Goal: Task Accomplishment & Management: Complete application form

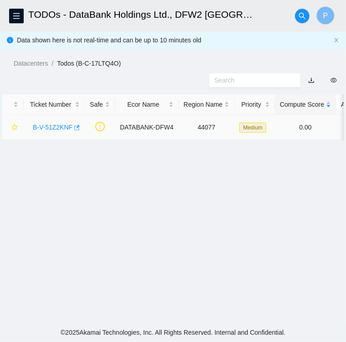
scroll to position [236, 0]
click at [75, 128] on icon "button" at bounding box center [76, 127] width 5 height 5
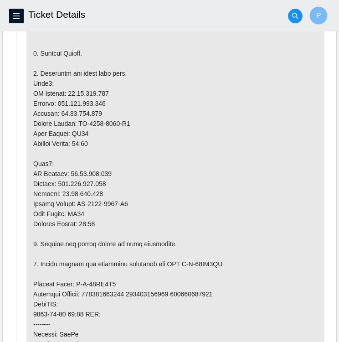
scroll to position [601, 0]
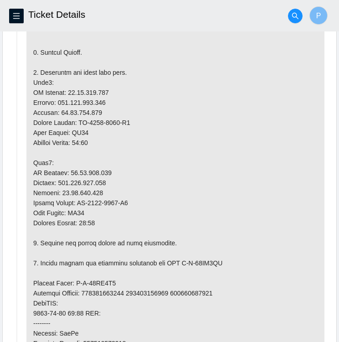
click at [75, 118] on p at bounding box center [175, 243] width 298 height 646
drag, startPoint x: 76, startPoint y: 119, endPoint x: 128, endPoint y: 119, distance: 52.0
click at [128, 119] on p at bounding box center [175, 243] width 298 height 646
copy p "MX-2024-0635-N0"
click at [100, 91] on p at bounding box center [175, 243] width 298 height 646
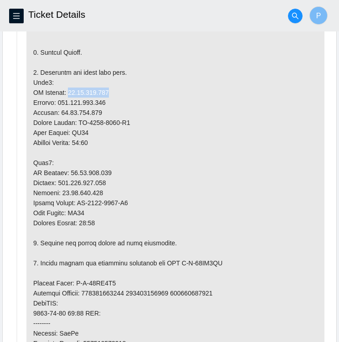
click at [100, 91] on p at bounding box center [175, 243] width 298 height 646
copy p "23.61.206.202"
drag, startPoint x: 62, startPoint y: 110, endPoint x: 100, endPoint y: 109, distance: 38.3
click at [100, 109] on p at bounding box center [175, 243] width 298 height 646
copy p "23.61.206.193"
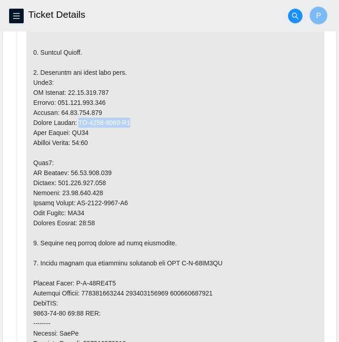
drag, startPoint x: 77, startPoint y: 117, endPoint x: 129, endPoint y: 116, distance: 52.0
click at [129, 116] on p at bounding box center [175, 243] width 298 height 646
copy p "MX-2024-0635-N0"
click at [108, 166] on p at bounding box center [175, 243] width 298 height 646
drag, startPoint x: 105, startPoint y: 170, endPoint x: 67, endPoint y: 165, distance: 38.2
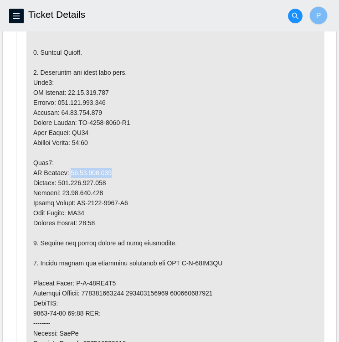
click at [67, 165] on p at bounding box center [175, 243] width 298 height 646
copy p "23.61.206.203"
click at [109, 191] on p at bounding box center [175, 243] width 298 height 646
click at [125, 199] on p at bounding box center [175, 243] width 298 height 646
drag, startPoint x: 130, startPoint y: 200, endPoint x: 77, endPoint y: 196, distance: 52.6
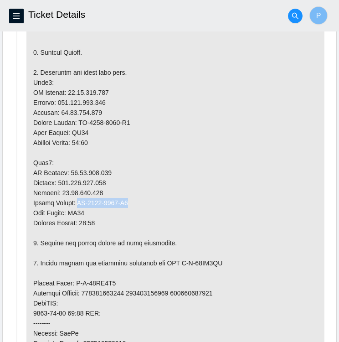
click at [77, 196] on p at bounding box center [175, 243] width 298 height 646
copy p "MX-2024-0635-N1"
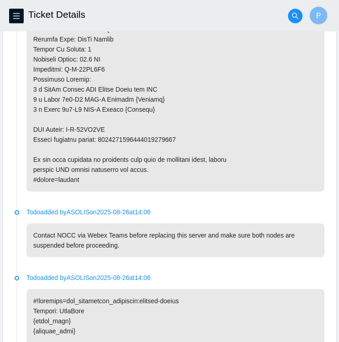
scroll to position [984, 0]
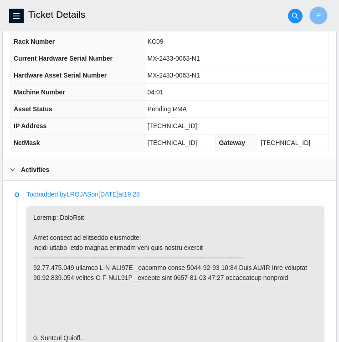
scroll to position [315, 0]
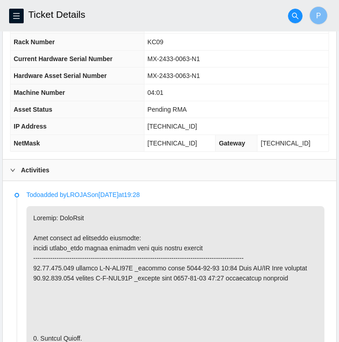
click at [14, 168] on icon "right" at bounding box center [12, 169] width 5 height 5
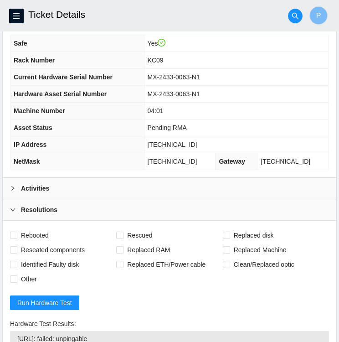
scroll to position [296, 0]
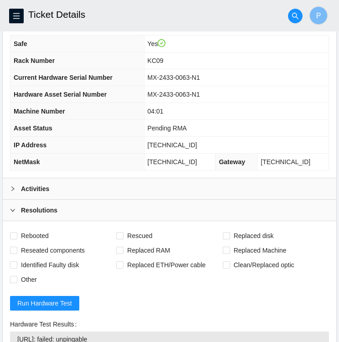
click at [11, 188] on icon "right" at bounding box center [12, 188] width 5 height 5
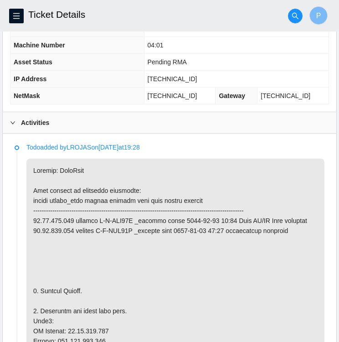
scroll to position [362, 0]
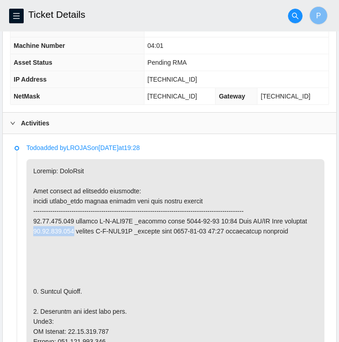
drag, startPoint x: 70, startPoint y: 228, endPoint x: 33, endPoint y: 228, distance: 37.4
copy p "23.61.206.202"
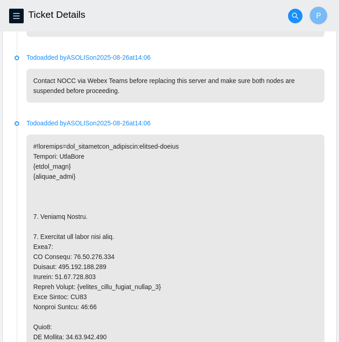
scroll to position [1131, 0]
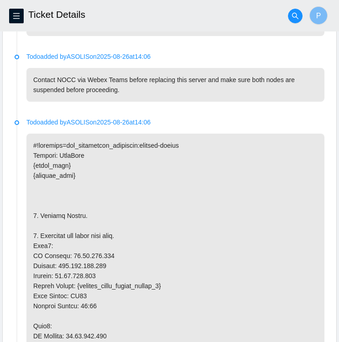
click at [206, 134] on p at bounding box center [175, 346] width 298 height 425
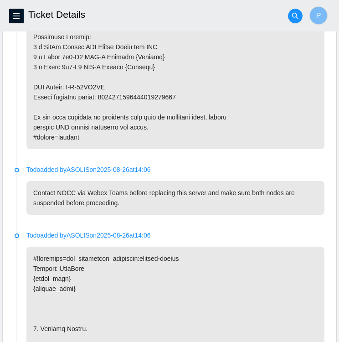
scroll to position [1019, 0]
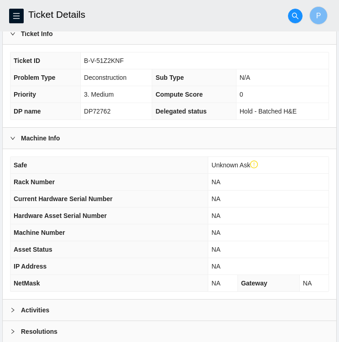
scroll to position [254, 0]
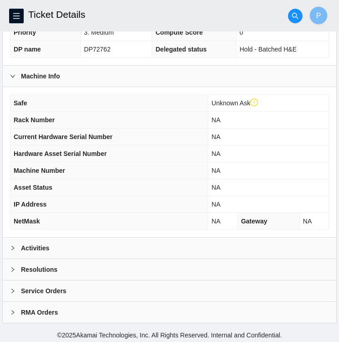
click at [82, 219] on th "NetMask" at bounding box center [109, 221] width 198 height 17
click at [103, 201] on th "IP Address" at bounding box center [109, 204] width 198 height 17
click at [118, 185] on th "Asset Status" at bounding box center [109, 187] width 198 height 17
click at [73, 246] on div "Activities" at bounding box center [170, 248] width 334 height 21
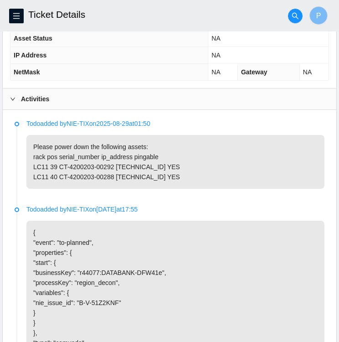
scroll to position [404, 0]
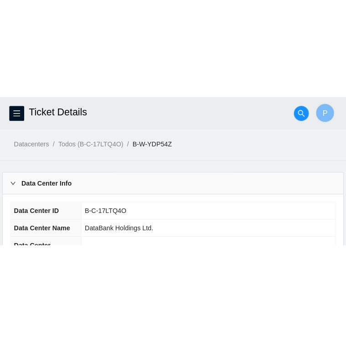
scroll to position [126, 0]
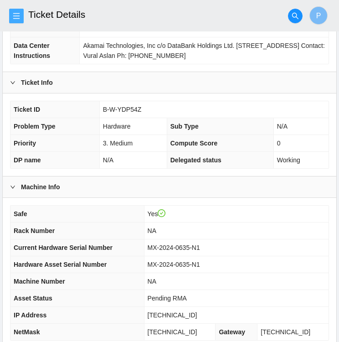
click at [13, 17] on icon "menu" at bounding box center [16, 15] width 7 height 7
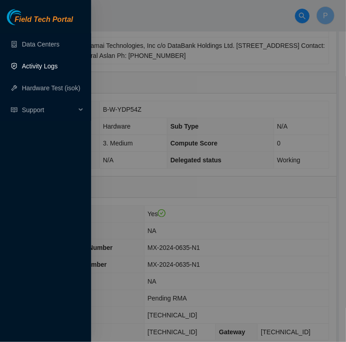
click at [46, 69] on link "Activity Logs" at bounding box center [40, 65] width 36 height 7
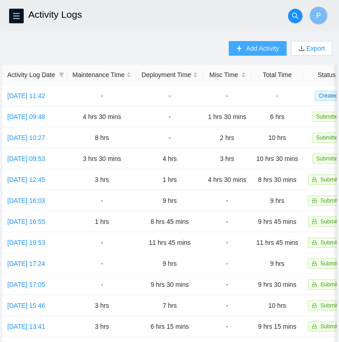
click at [246, 48] on span "Add Activity" at bounding box center [262, 48] width 33 height 10
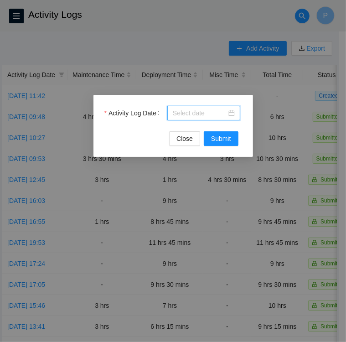
click at [194, 115] on input "Activity Log Date" at bounding box center [200, 113] width 54 height 10
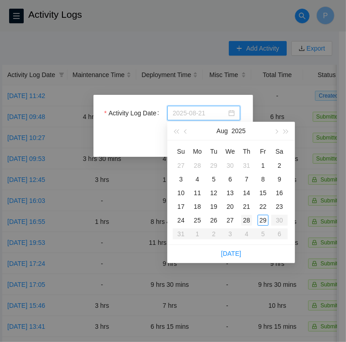
type input "2025-08-28"
click at [246, 221] on div "28" at bounding box center [246, 220] width 11 height 11
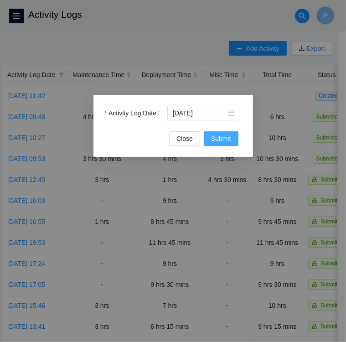
click at [228, 135] on span "Submit" at bounding box center [221, 139] width 20 height 10
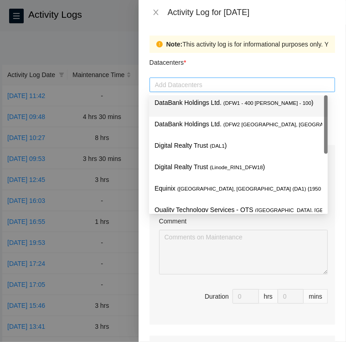
click at [206, 86] on div at bounding box center [242, 84] width 181 height 11
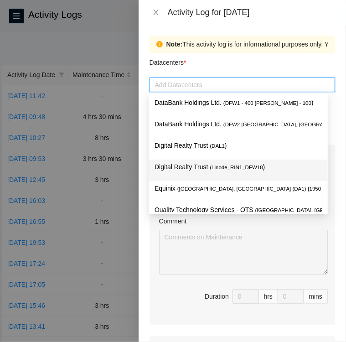
scroll to position [35, 0]
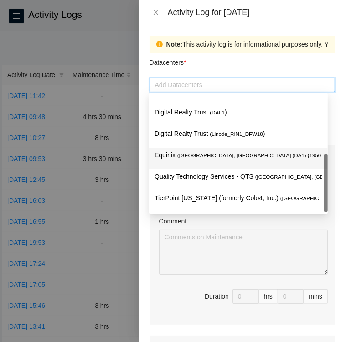
click at [203, 155] on span "( Dallas, TX (DA1) {1950 N. Stemmons}5b gr" at bounding box center [278, 155] width 202 height 5
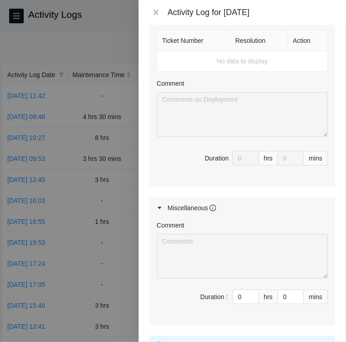
scroll to position [340, 0]
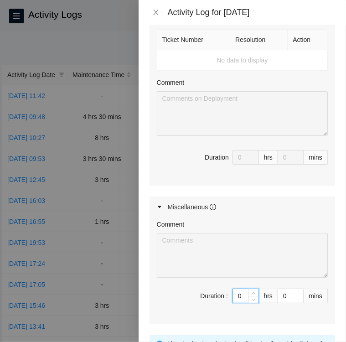
click at [239, 289] on input "0" at bounding box center [246, 296] width 26 height 14
type input "5"
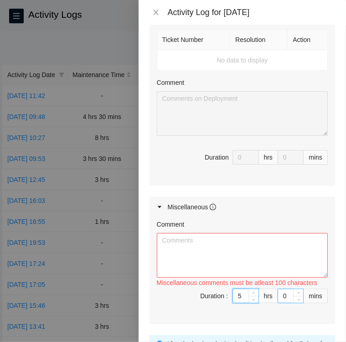
type input "5"
click at [284, 289] on input "0" at bounding box center [290, 296] width 25 height 14
type input "4"
type input "45"
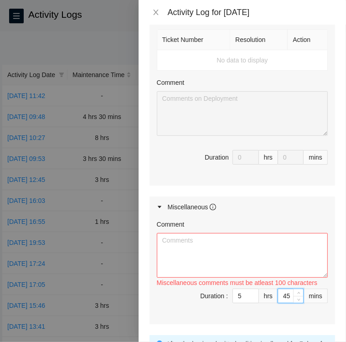
type input "45"
click at [215, 244] on textarea "Comment" at bounding box center [242, 255] width 171 height 45
click at [170, 290] on span "Duration : 5 hrs 45 mins" at bounding box center [242, 302] width 171 height 26
click at [210, 233] on textarea "Comment" at bounding box center [242, 255] width 171 height 45
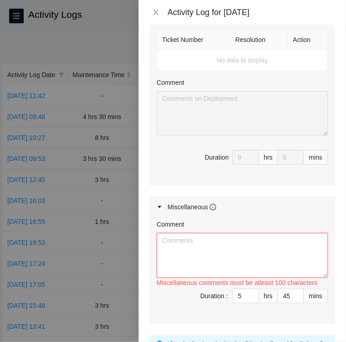
paste textarea "Activity Log 8/28/25 • Worked on skill strengthening on DWDM system troubleshoo…"
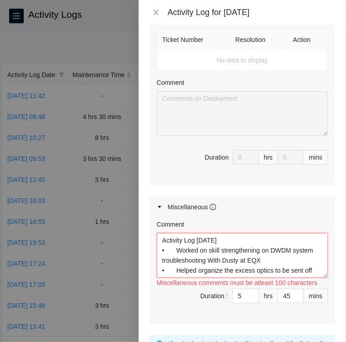
scroll to position [37, 0]
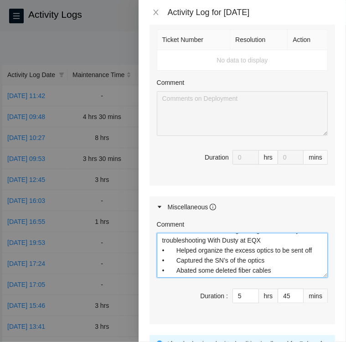
click at [275, 248] on textarea "Activity Log 8/28/25 • Worked on skill strengthening on DWDM system troubleshoo…" at bounding box center [242, 255] width 171 height 45
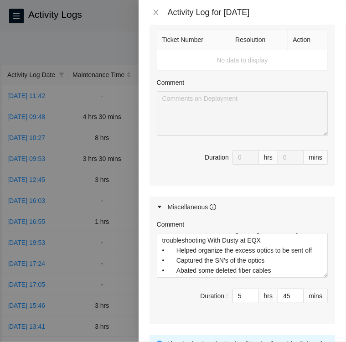
click at [246, 202] on div "Miscellaneous" at bounding box center [243, 207] width 186 height 21
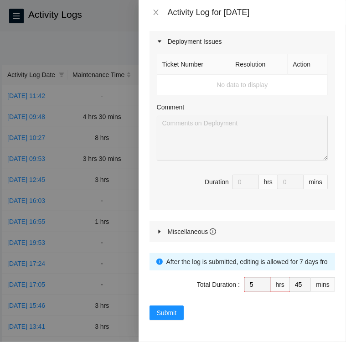
scroll to position [302, 0]
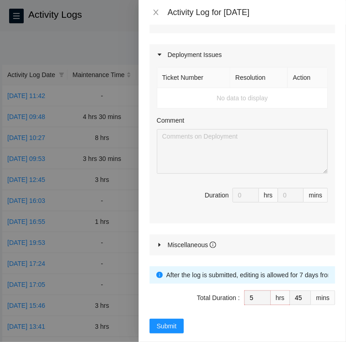
click at [161, 242] on icon "caret-right" at bounding box center [159, 244] width 5 height 5
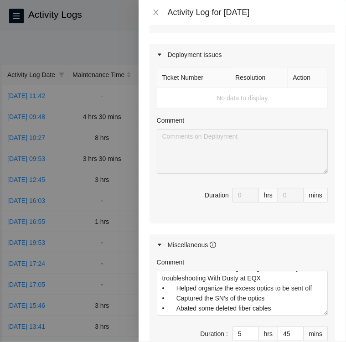
scroll to position [340, 0]
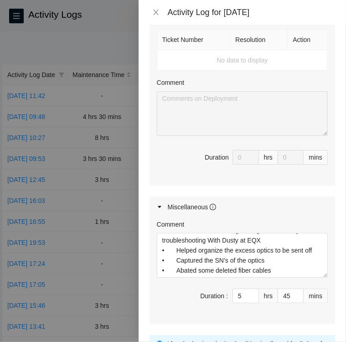
click at [262, 150] on div "hrs" at bounding box center [268, 157] width 19 height 15
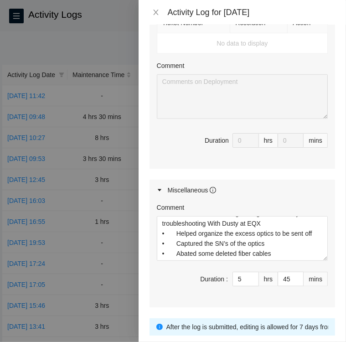
scroll to position [40, 0]
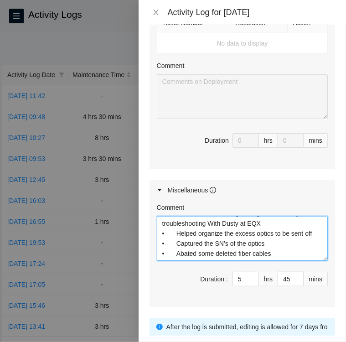
click at [215, 230] on textarea "Activity Log 8/28/25 • Worked on skill strengthening on DWDM system troubleshoo…" at bounding box center [242, 238] width 171 height 45
click at [176, 219] on textarea "Activity Log 8/28/25 • Worked on skill strengthening on DWDM system troubleshoo…" at bounding box center [242, 238] width 171 height 45
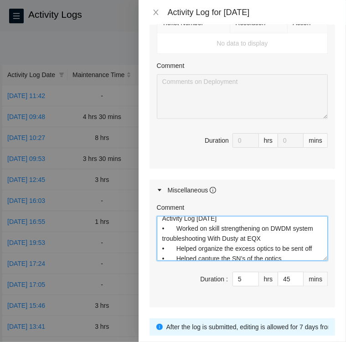
scroll to position [5, 0]
click at [285, 227] on textarea "Activity Log 8/28/25 • Worked on skill strengthening on DWDM system troubleshoo…" at bounding box center [242, 238] width 171 height 45
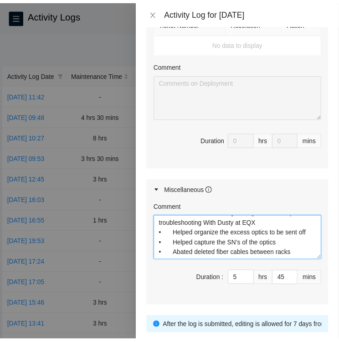
scroll to position [409, 0]
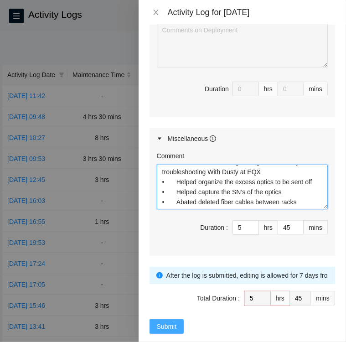
type textarea "Activity Log 8/28/25 • Worked on skill strengthening on DWDM system troubleshoo…"
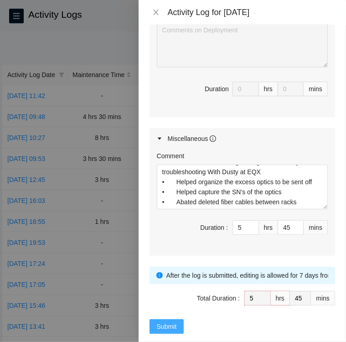
click at [166, 322] on span "Submit" at bounding box center [167, 327] width 20 height 10
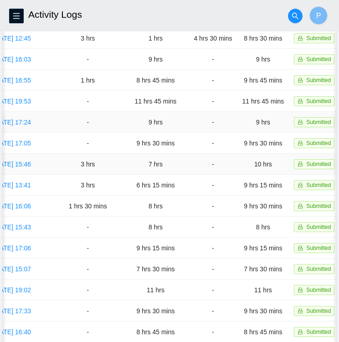
scroll to position [220, 0]
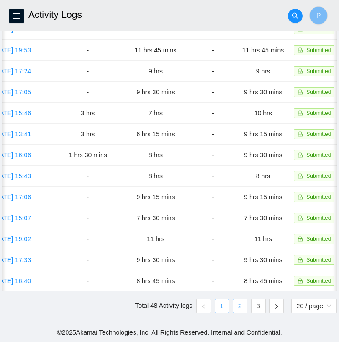
click at [239, 308] on link "2" at bounding box center [240, 306] width 14 height 14
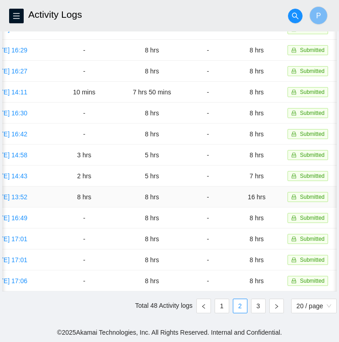
scroll to position [0, 21]
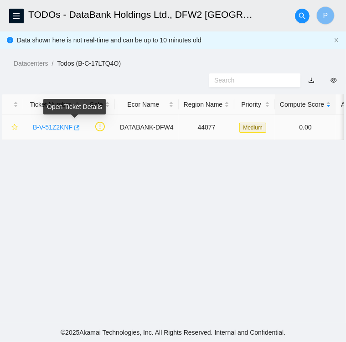
click at [76, 129] on icon "button" at bounding box center [76, 128] width 6 height 6
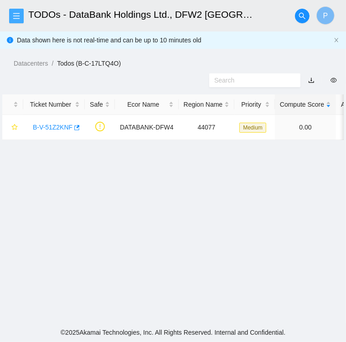
click at [22, 15] on span "menu" at bounding box center [17, 15] width 14 height 7
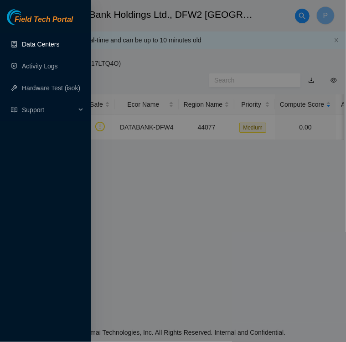
click at [32, 41] on link "Data Centers" at bounding box center [40, 44] width 37 height 7
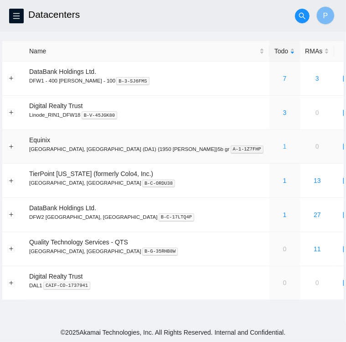
click at [283, 149] on link "1" at bounding box center [285, 146] width 4 height 7
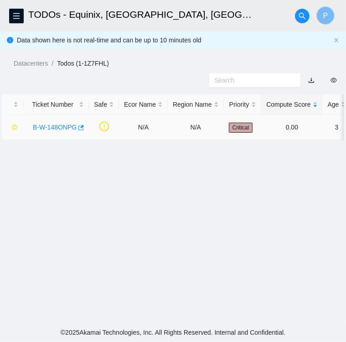
click at [56, 127] on link "B-W-148ONPG" at bounding box center [55, 127] width 44 height 7
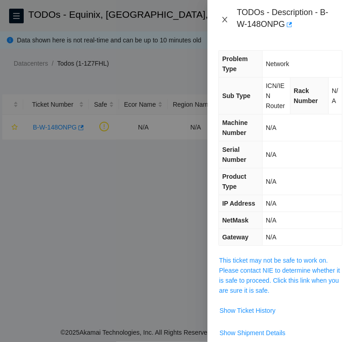
click at [225, 20] on icon "close" at bounding box center [225, 19] width 5 height 5
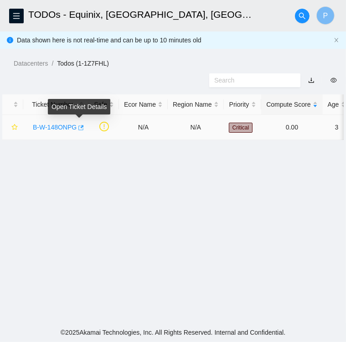
click at [78, 128] on icon "button" at bounding box center [80, 128] width 6 height 6
click at [80, 128] on icon "button" at bounding box center [80, 127] width 5 height 5
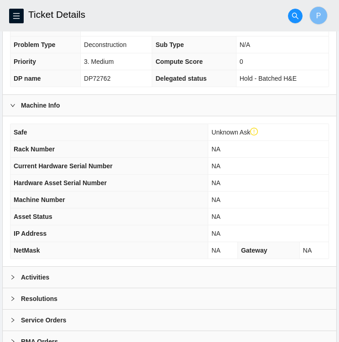
scroll to position [254, 0]
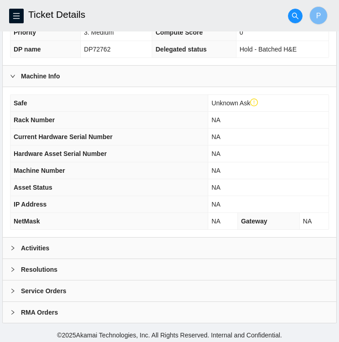
click at [12, 243] on div at bounding box center [15, 248] width 11 height 10
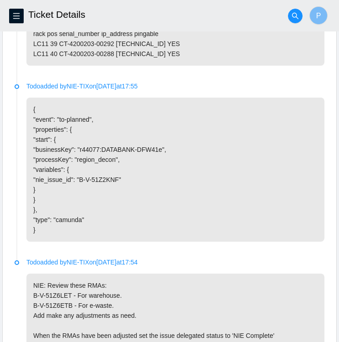
scroll to position [0, 0]
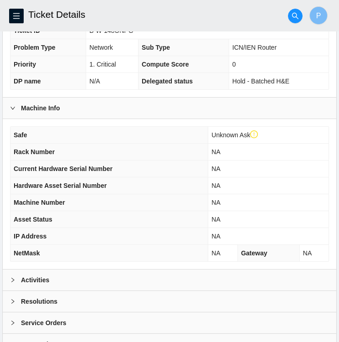
scroll to position [234, 0]
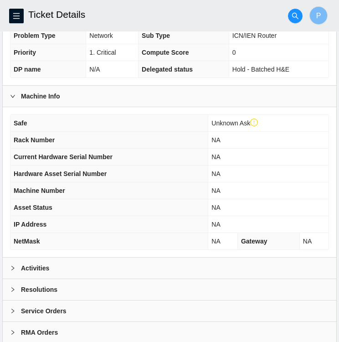
click at [24, 263] on b "Activities" at bounding box center [35, 268] width 28 height 10
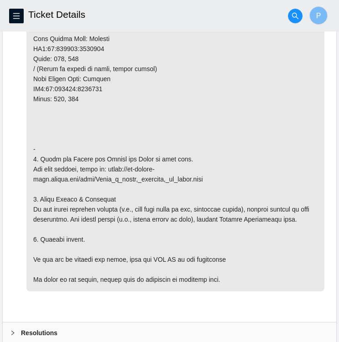
scroll to position [741, 0]
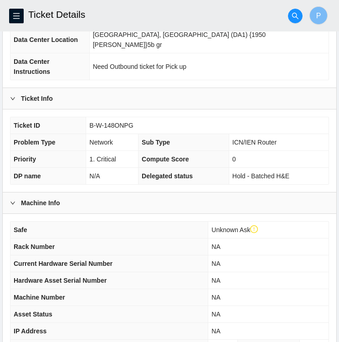
scroll to position [234, 0]
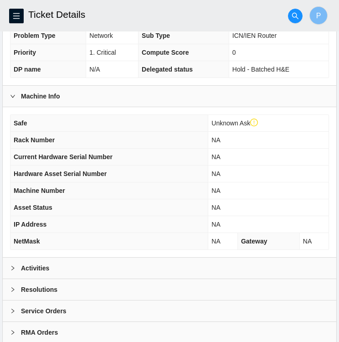
click at [20, 263] on div at bounding box center [15, 268] width 11 height 10
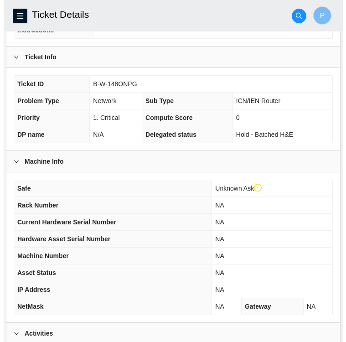
scroll to position [0, 0]
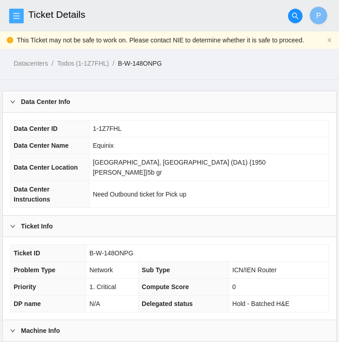
click at [20, 17] on span "menu" at bounding box center [17, 15] width 14 height 7
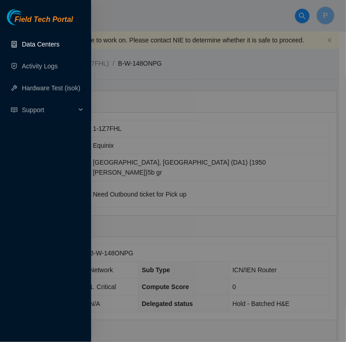
click at [45, 48] on link "Data Centers" at bounding box center [40, 44] width 37 height 7
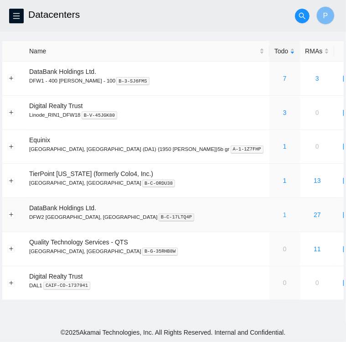
click at [283, 214] on link "1" at bounding box center [285, 214] width 4 height 7
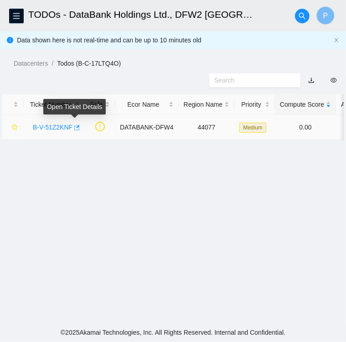
click at [74, 127] on icon "button" at bounding box center [76, 127] width 5 height 5
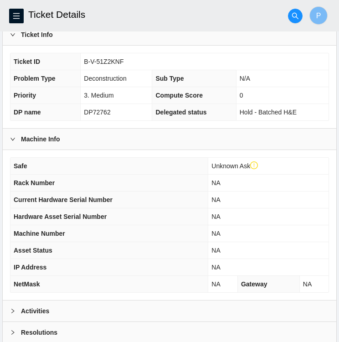
scroll to position [254, 0]
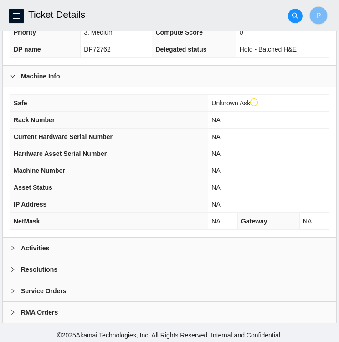
click at [117, 249] on div "Activities" at bounding box center [170, 248] width 334 height 21
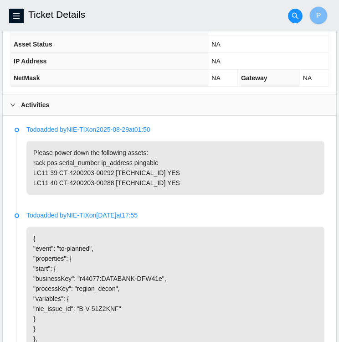
scroll to position [398, 0]
